Goal: Task Accomplishment & Management: Manage account settings

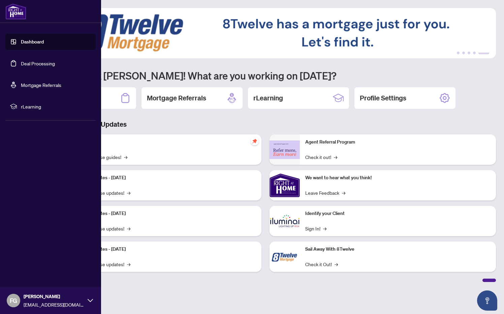
click at [21, 39] on link "Dashboard" at bounding box center [32, 42] width 23 height 6
click at [43, 66] on link "Deal Processing" at bounding box center [38, 63] width 34 height 6
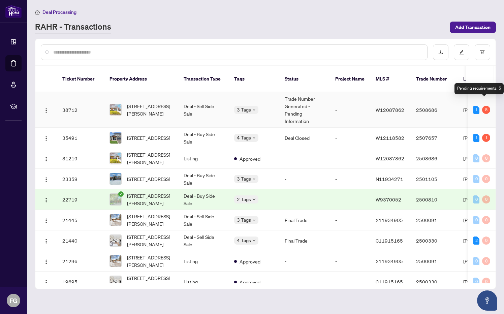
click at [484, 106] on div "5" at bounding box center [486, 110] width 8 height 8
click at [485, 134] on div "1" at bounding box center [486, 138] width 8 height 8
click at [474, 134] on div "1" at bounding box center [477, 138] width 6 height 8
click at [476, 106] on div "1" at bounding box center [477, 110] width 6 height 8
click at [322, 109] on td "Trade Number Generated - Pending Information" at bounding box center [304, 109] width 51 height 35
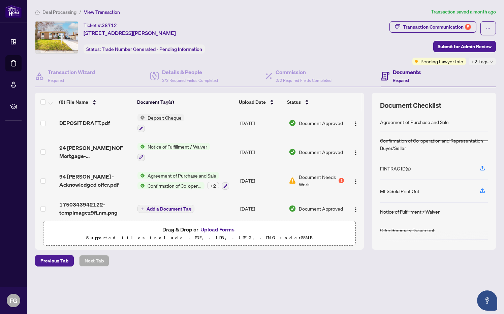
scroll to position [123, 0]
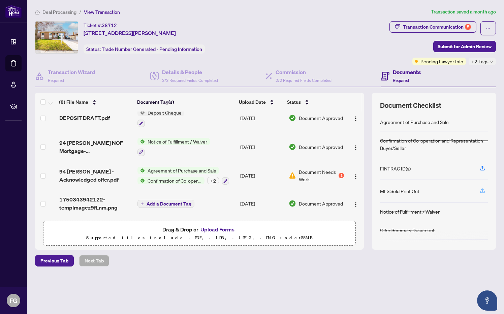
click at [483, 189] on icon "button" at bounding box center [483, 191] width 6 height 6
click at [487, 189] on button "button" at bounding box center [482, 190] width 11 height 11
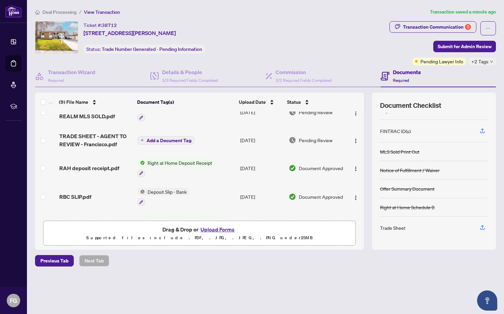
scroll to position [0, 0]
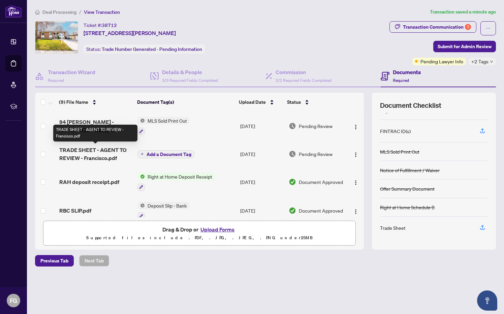
click at [86, 152] on span "TRADE SHEET - AGENT TO REVIEW - Francisco.pdf" at bounding box center [95, 154] width 73 height 16
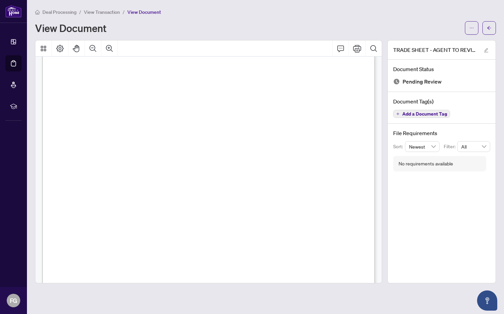
scroll to position [90, 0]
